Goal: Information Seeking & Learning: Learn about a topic

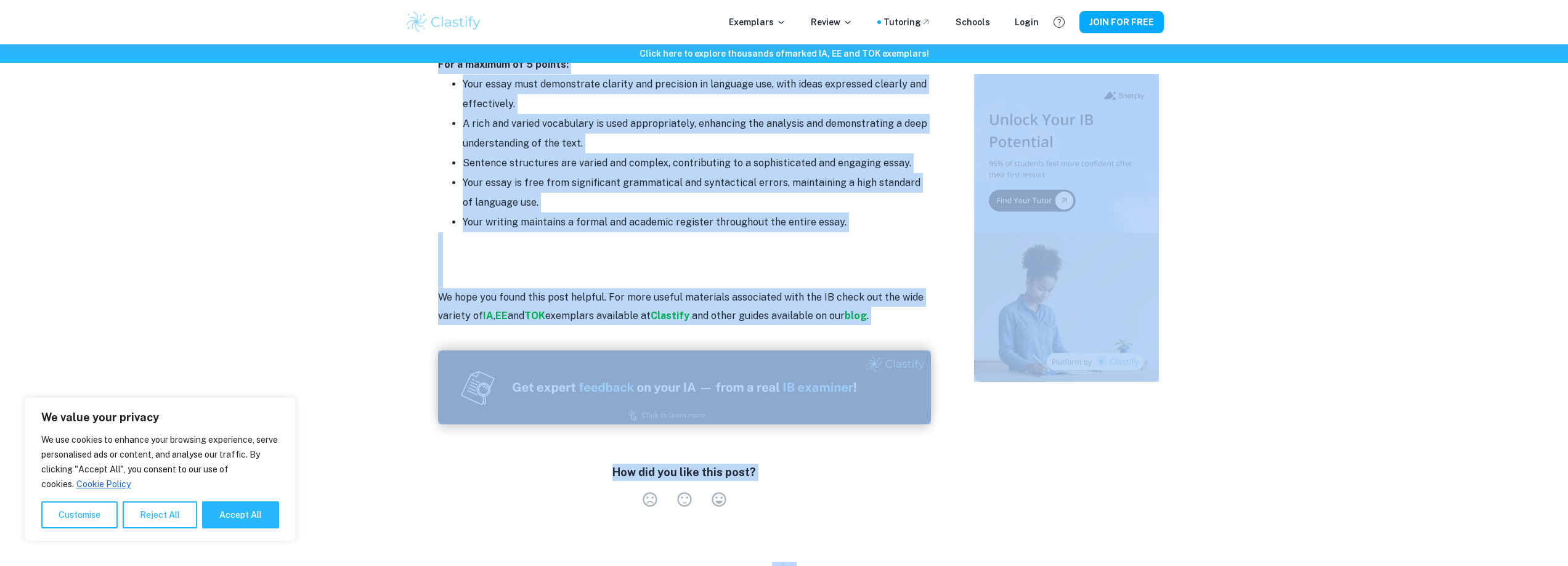
scroll to position [2216, 0]
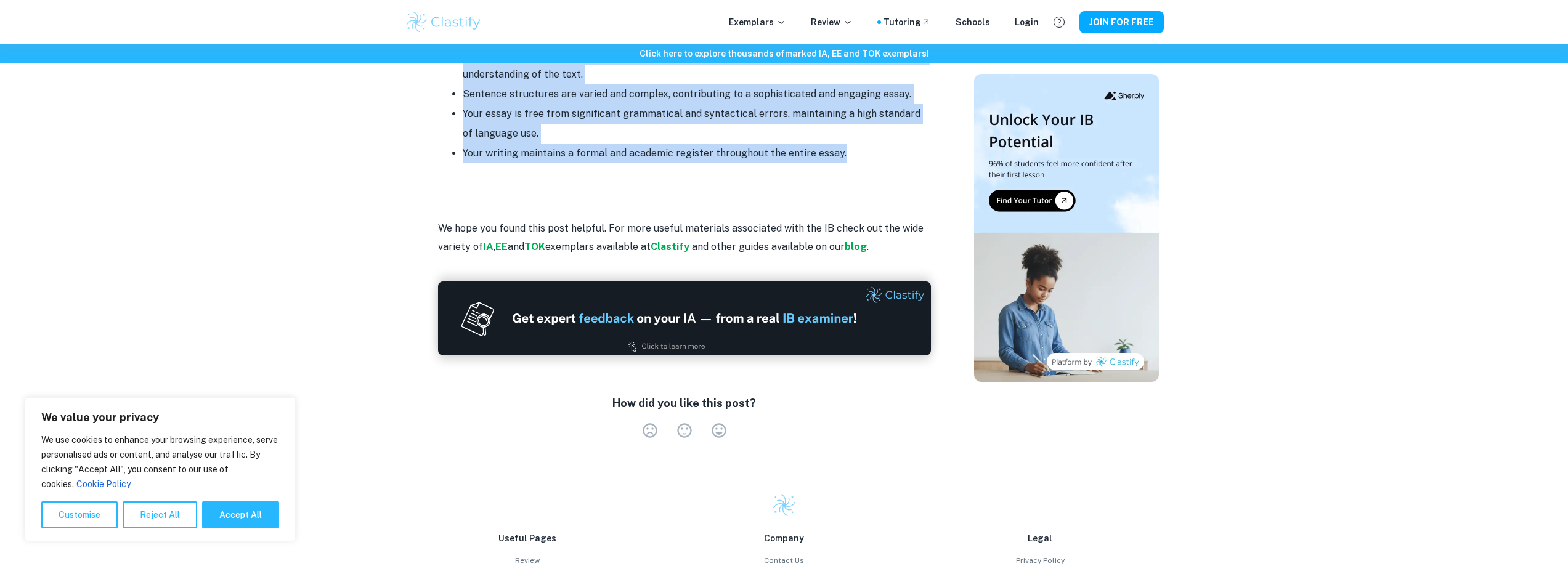
drag, startPoint x: 438, startPoint y: 142, endPoint x: 867, endPoint y: 116, distance: 429.8
copy div "Loremipsu D: Sitametconsec adi Elitseddoeiusm Temporinc U laboree do magnaaliqu…"
click at [248, 517] on button "Accept All" at bounding box center [241, 515] width 77 height 27
checkbox input "true"
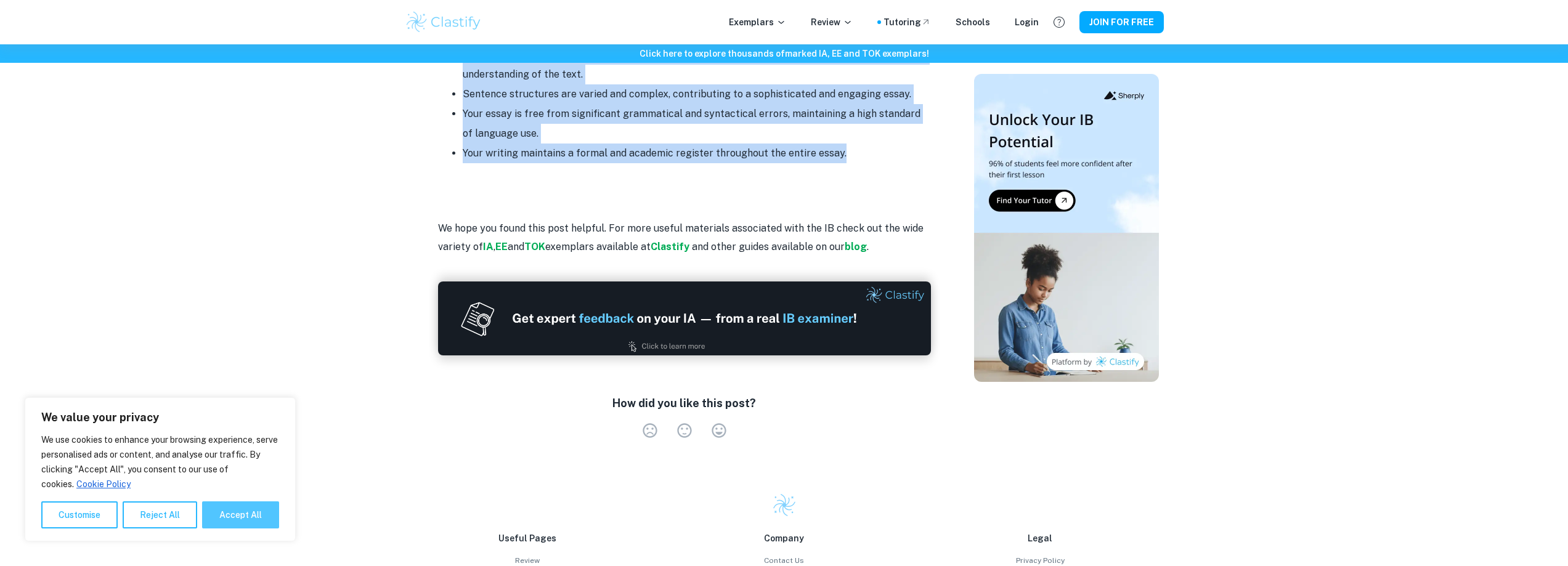
checkbox input "true"
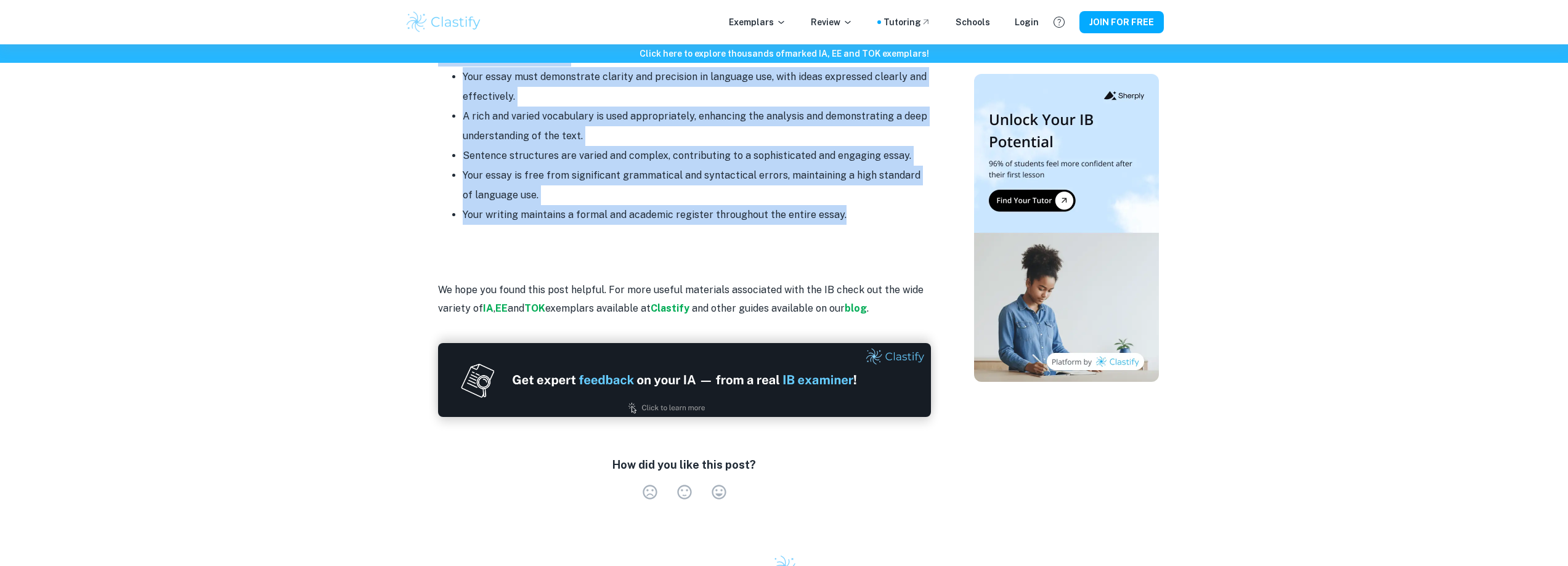
scroll to position [1989, 0]
